Goal: Task Accomplishment & Management: Manage account settings

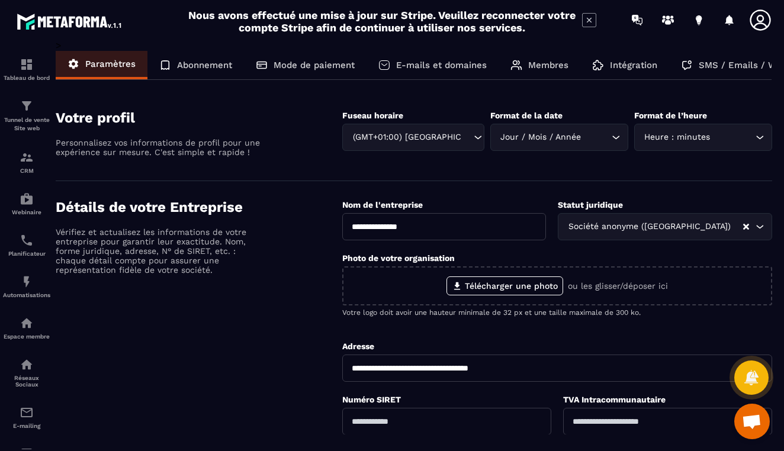
click at [214, 67] on p "Abonnement" at bounding box center [204, 65] width 55 height 11
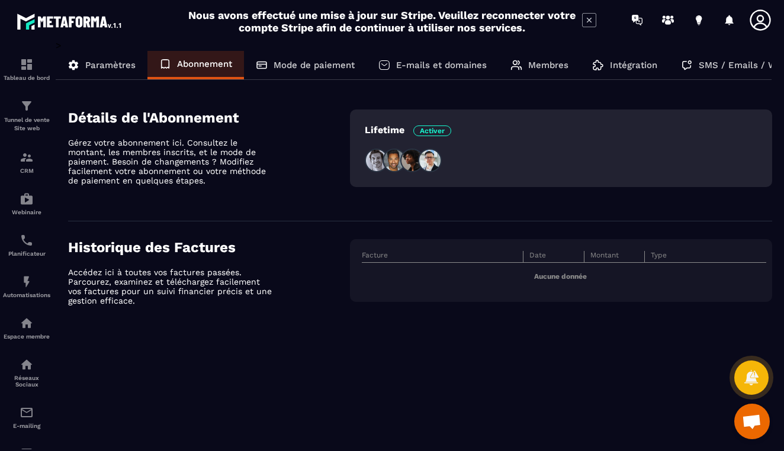
click at [438, 131] on span "Activer" at bounding box center [432, 131] width 38 height 11
click at [387, 136] on div "Lifetime Activer" at bounding box center [408, 131] width 86 height 15
click at [374, 159] on img at bounding box center [377, 161] width 24 height 24
click at [297, 66] on p "Mode de paiement" at bounding box center [314, 65] width 81 height 11
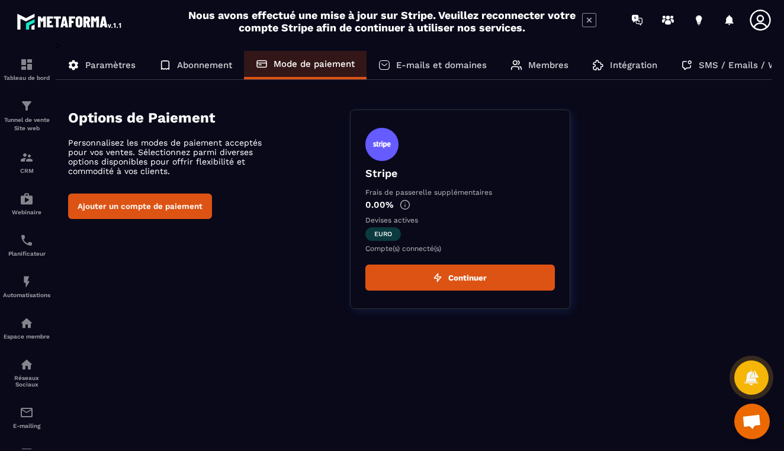
click at [450, 283] on button "Continuer" at bounding box center [459, 278] width 189 height 26
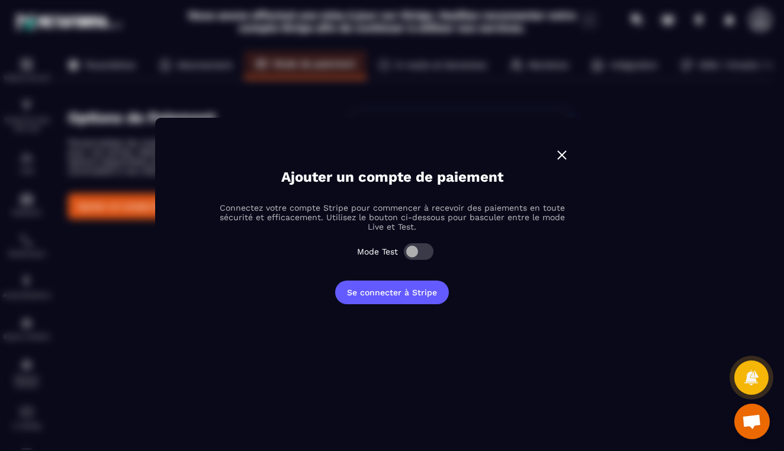
click at [561, 157] on img "Modal window" at bounding box center [561, 154] width 15 height 15
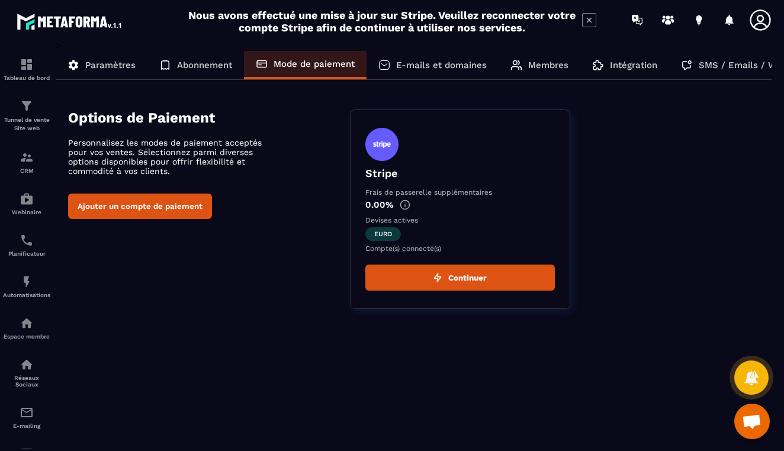
click at [157, 207] on div "Tableau de bord Tunnel de vente Site web CRM Webinaire Planificateur Automatisa…" at bounding box center [101, 245] width 202 height 410
click at [127, 206] on div "Tableau de bord Tunnel de vente Site web CRM Webinaire Planificateur Automatisa…" at bounding box center [101, 245] width 202 height 410
click at [446, 63] on p "E-mails et domaines" at bounding box center [441, 65] width 91 height 11
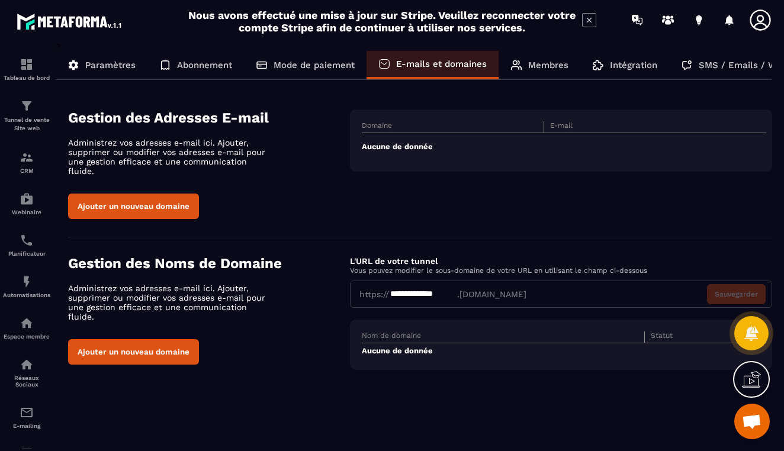
click at [541, 64] on p "Membres" at bounding box center [548, 65] width 40 height 11
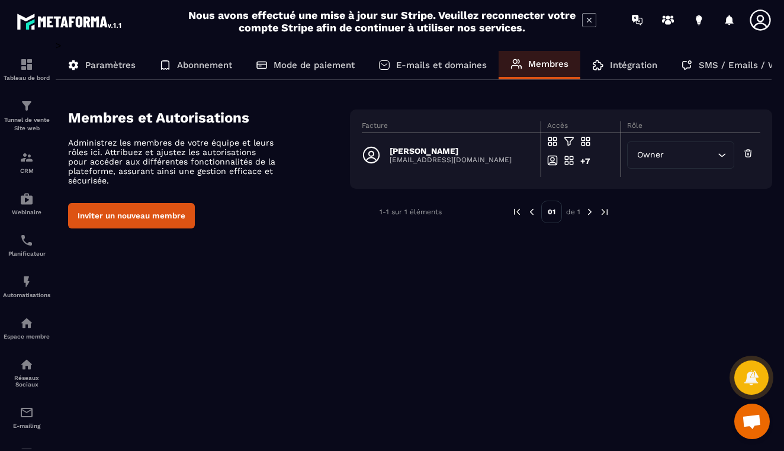
click at [721, 153] on icon "Search for option" at bounding box center [722, 155] width 12 height 12
click at [105, 217] on div "Tableau de bord Tunnel de vente Site web CRM Webinaire Planificateur Automatisa…" at bounding box center [101, 245] width 202 height 410
click at [636, 67] on p "Intégration" at bounding box center [633, 65] width 47 height 11
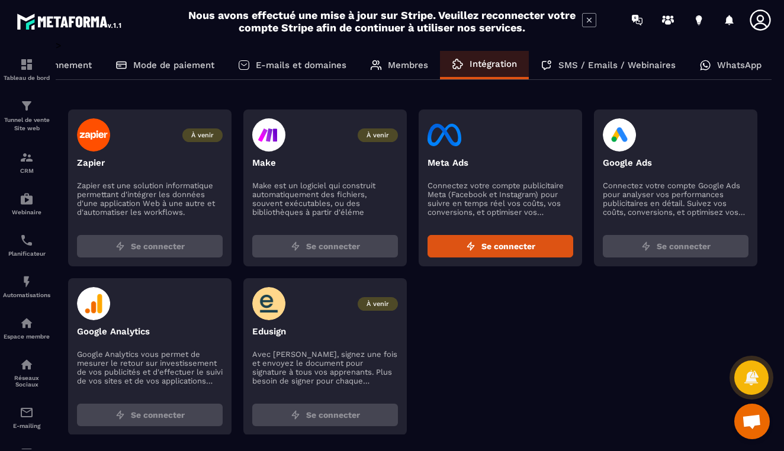
scroll to position [0, 140]
click at [607, 69] on p "SMS / Emails / Webinaires" at bounding box center [617, 65] width 117 height 11
